Goal: Find specific page/section

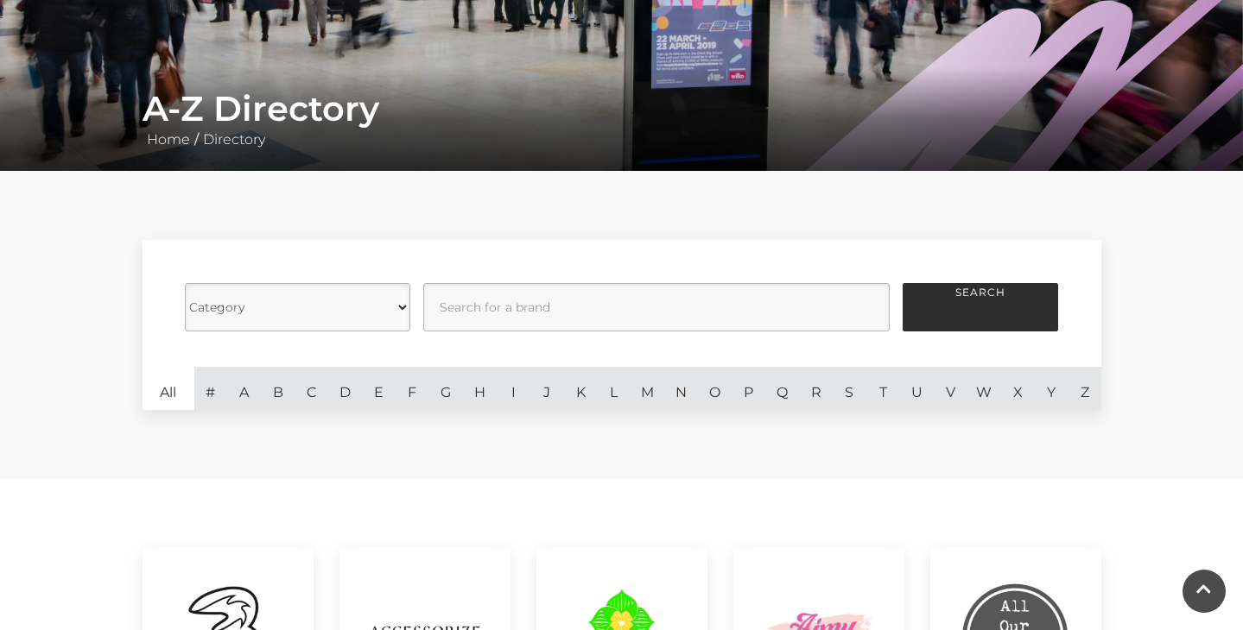
scroll to position [262, 0]
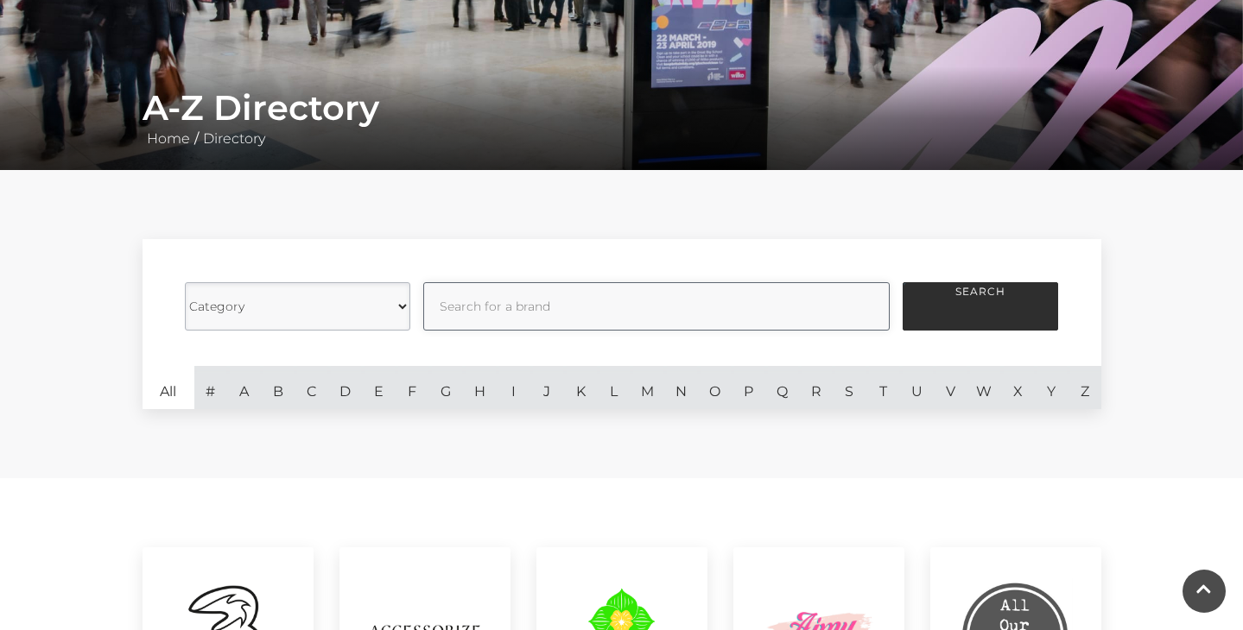
click at [497, 311] on input "text" at bounding box center [656, 306] width 466 height 48
type input "comics"
click at [902, 282] on button "Search" at bounding box center [979, 306] width 155 height 48
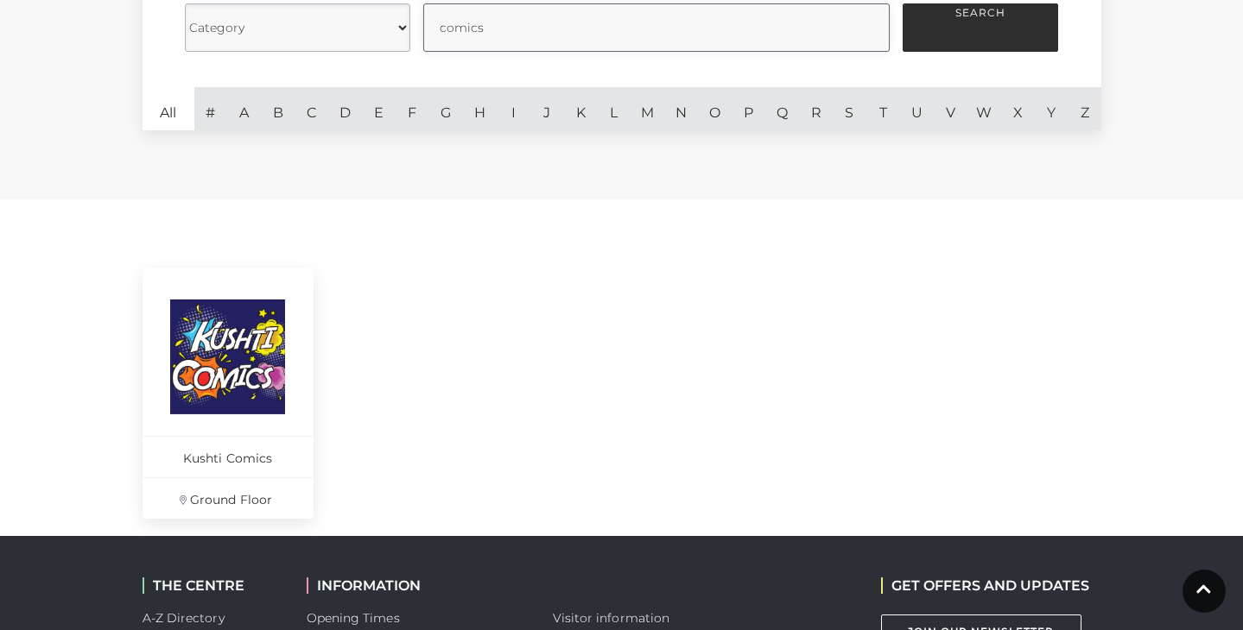
scroll to position [544, 0]
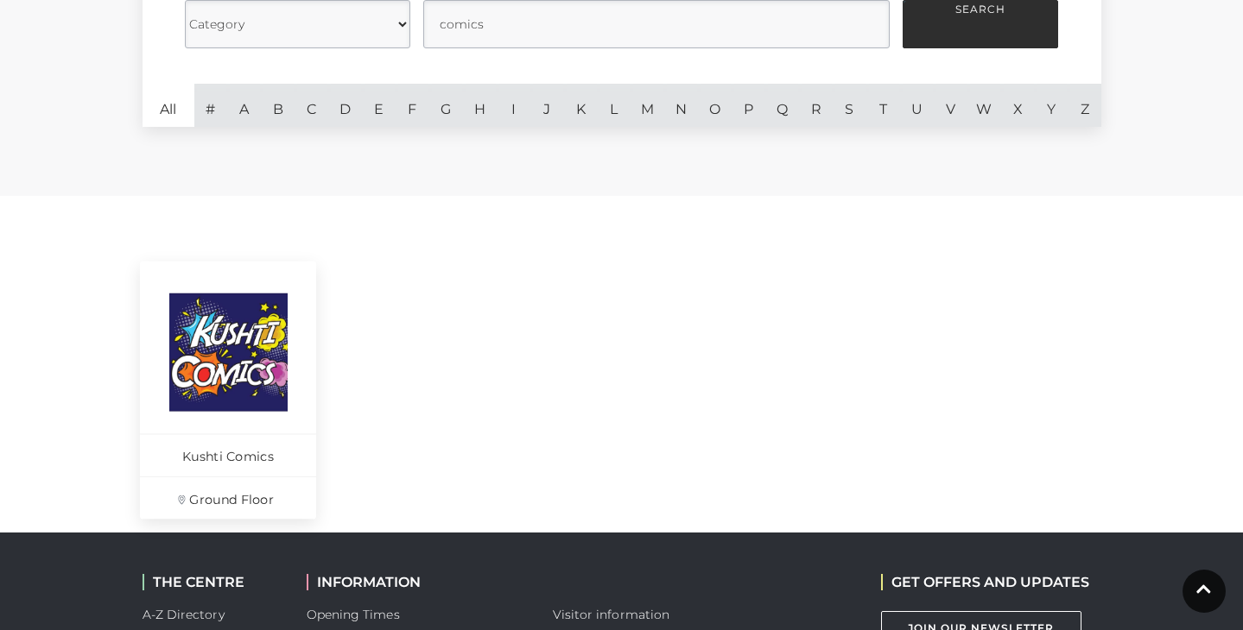
click at [250, 456] on p "Kushti Comics" at bounding box center [228, 455] width 176 height 42
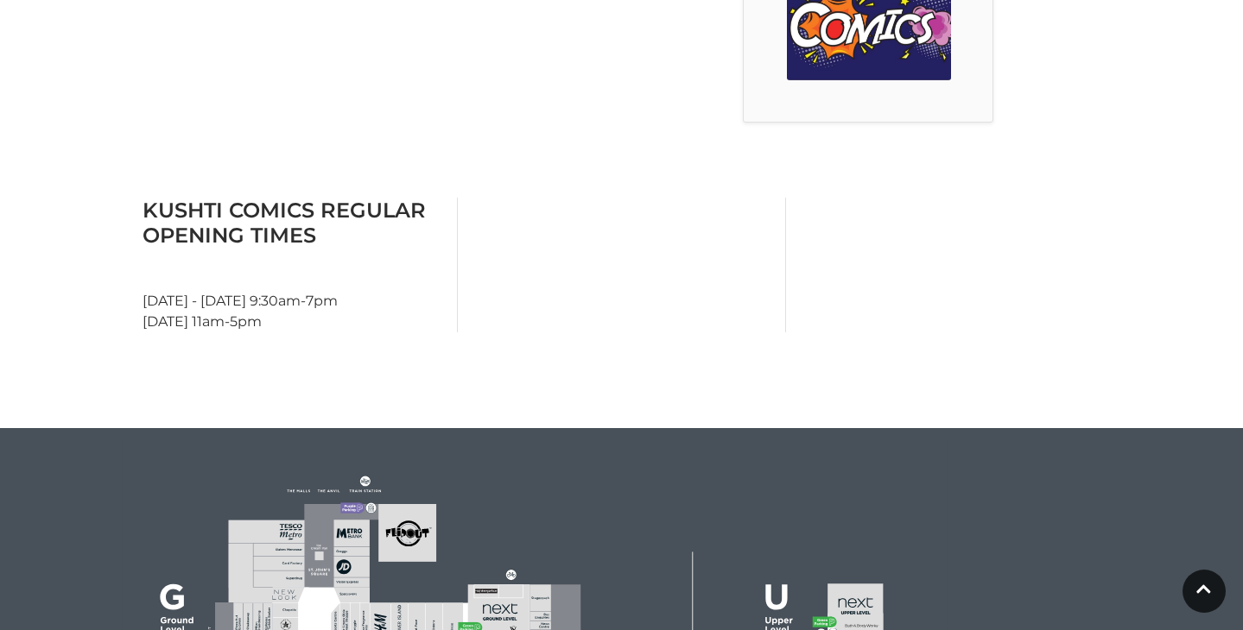
scroll to position [634, 0]
